Goal: Task Accomplishment & Management: Complete application form

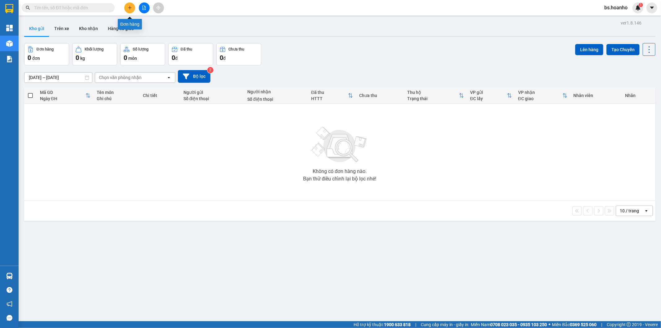
click at [127, 4] on button at bounding box center [129, 7] width 11 height 11
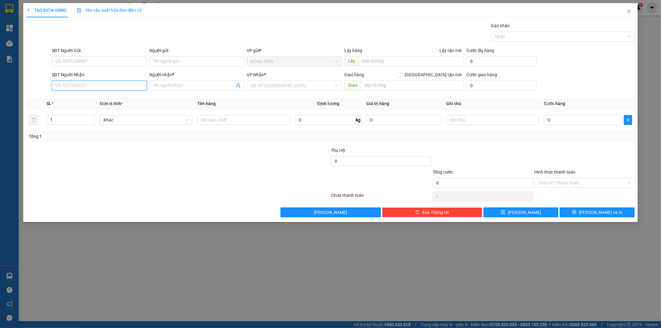
click at [128, 90] on input "SĐT Người Nhận" at bounding box center [99, 86] width 95 height 10
click at [141, 101] on div "0931116920 - VŨ" at bounding box center [99, 98] width 88 height 7
type input "0931116920"
type input "VŨ"
click at [331, 88] on span "[GEOGRAPHIC_DATA]" at bounding box center [295, 85] width 88 height 9
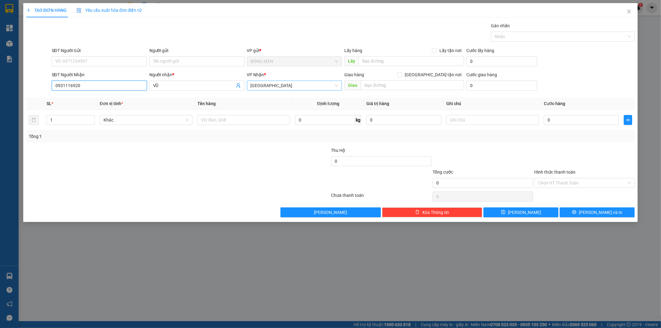
type input "0931116920"
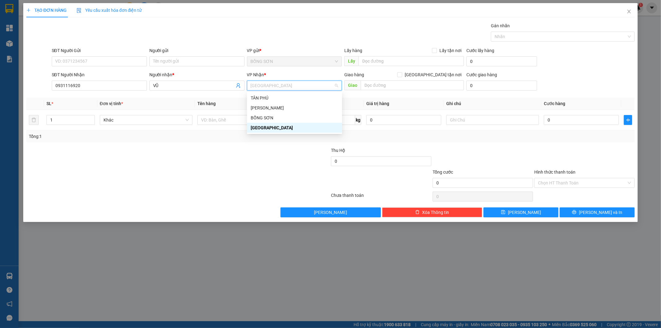
click at [326, 129] on div "[GEOGRAPHIC_DATA]" at bounding box center [295, 127] width 88 height 7
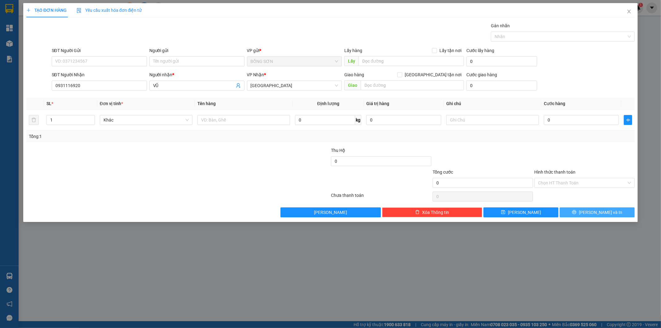
click at [594, 211] on span "Lưu và In" at bounding box center [600, 212] width 43 height 7
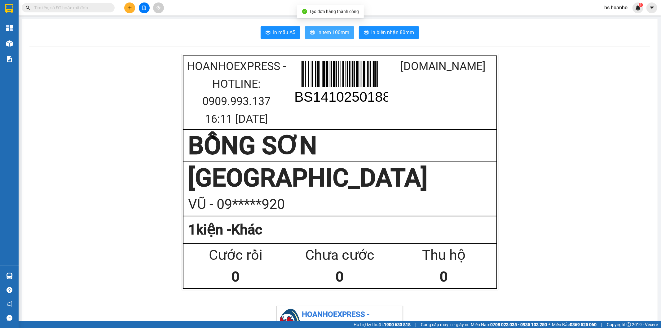
click at [323, 31] on span "In tem 100mm" at bounding box center [333, 33] width 32 height 8
click at [128, 7] on icon "plus" at bounding box center [130, 8] width 4 height 4
